Goal: Find specific page/section

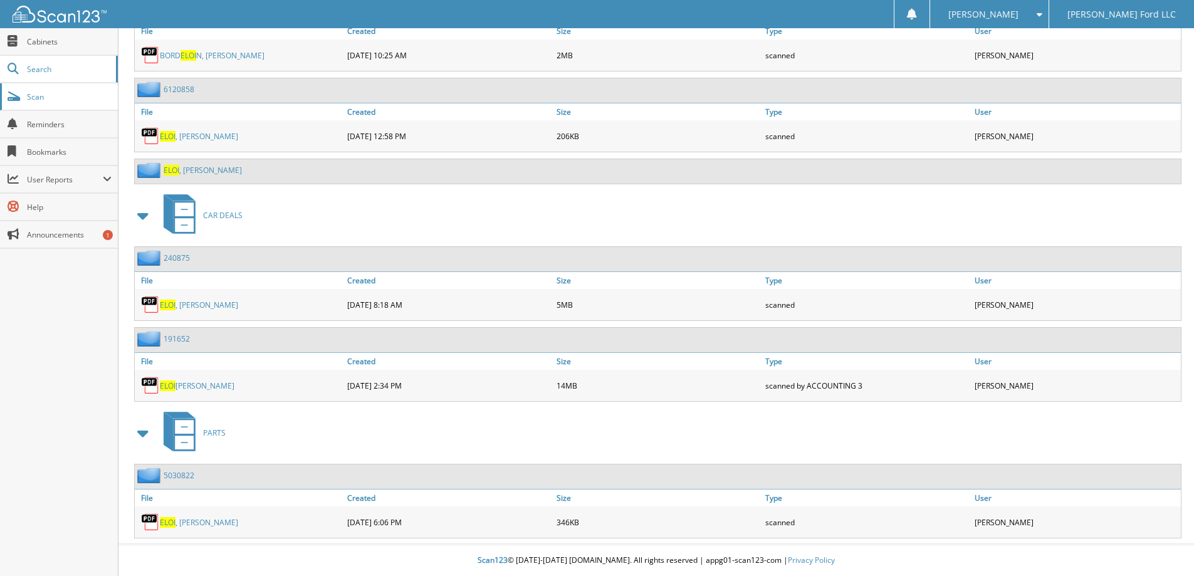
click at [43, 95] on span "Scan" at bounding box center [69, 97] width 85 height 11
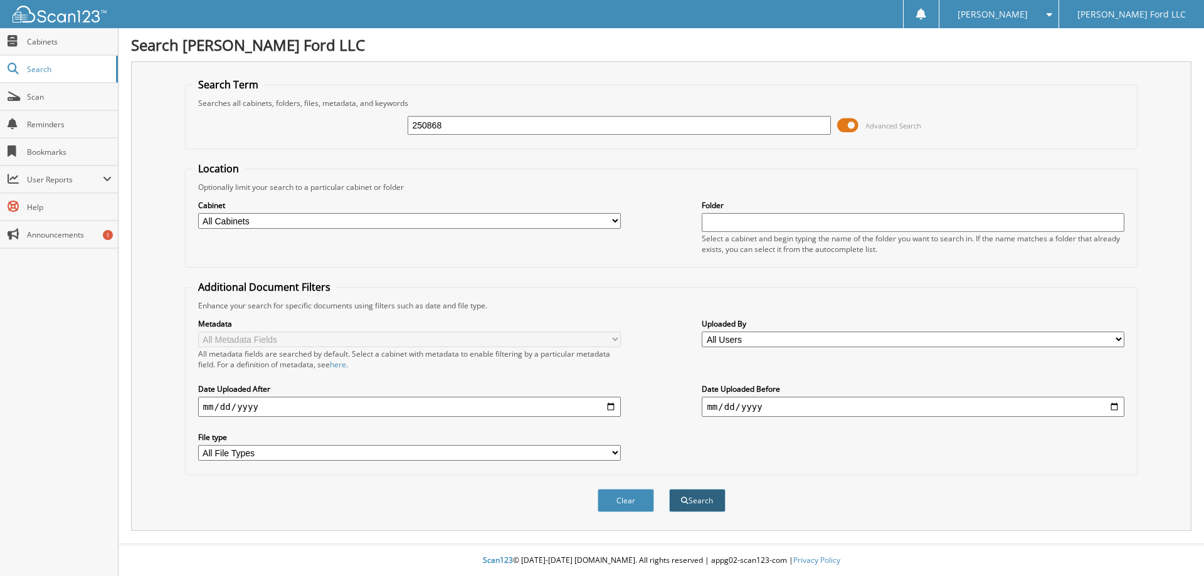
type input "250868"
click at [698, 500] on button "Search" at bounding box center [697, 500] width 56 height 23
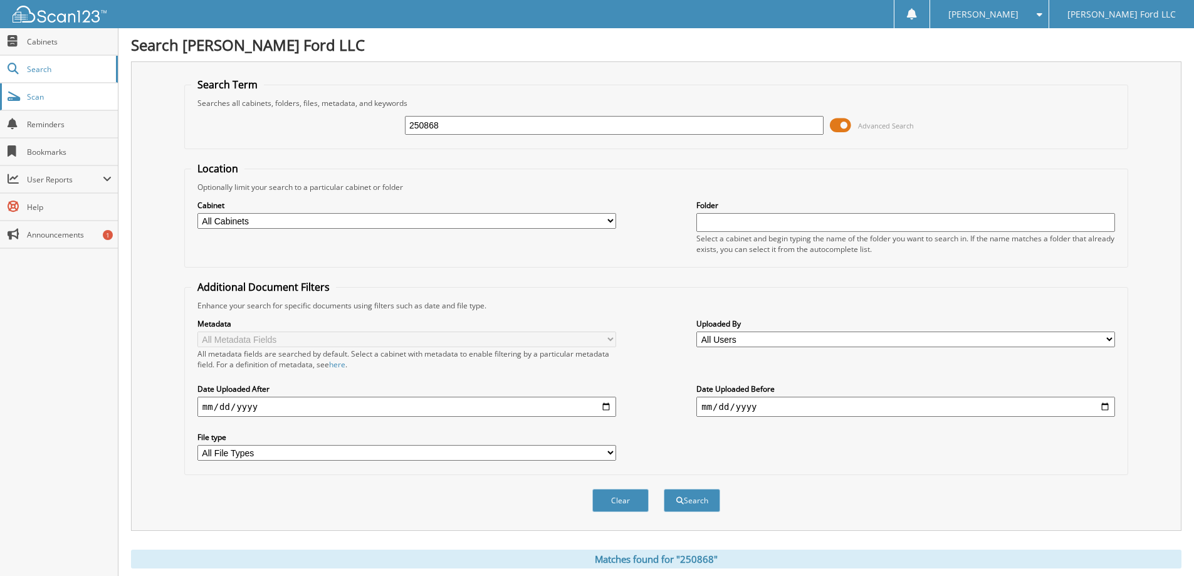
click at [45, 98] on span "Scan" at bounding box center [69, 97] width 85 height 11
